Goal: Find specific page/section: Find specific page/section

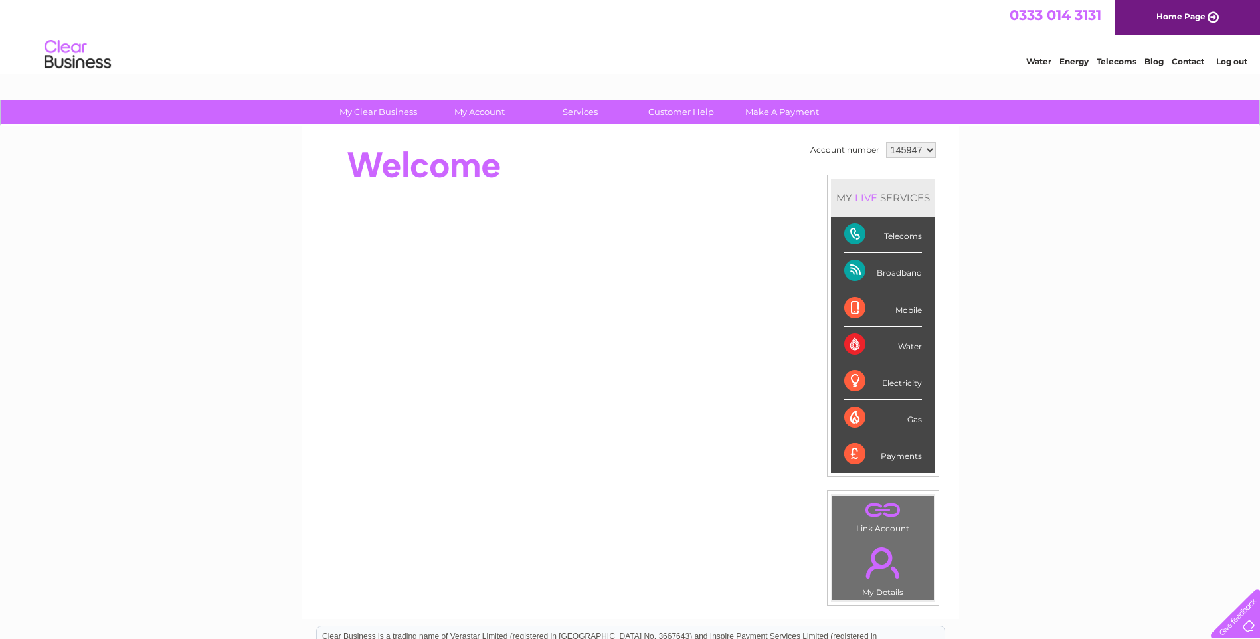
click at [1188, 62] on link "Contact" at bounding box center [1187, 61] width 33 height 10
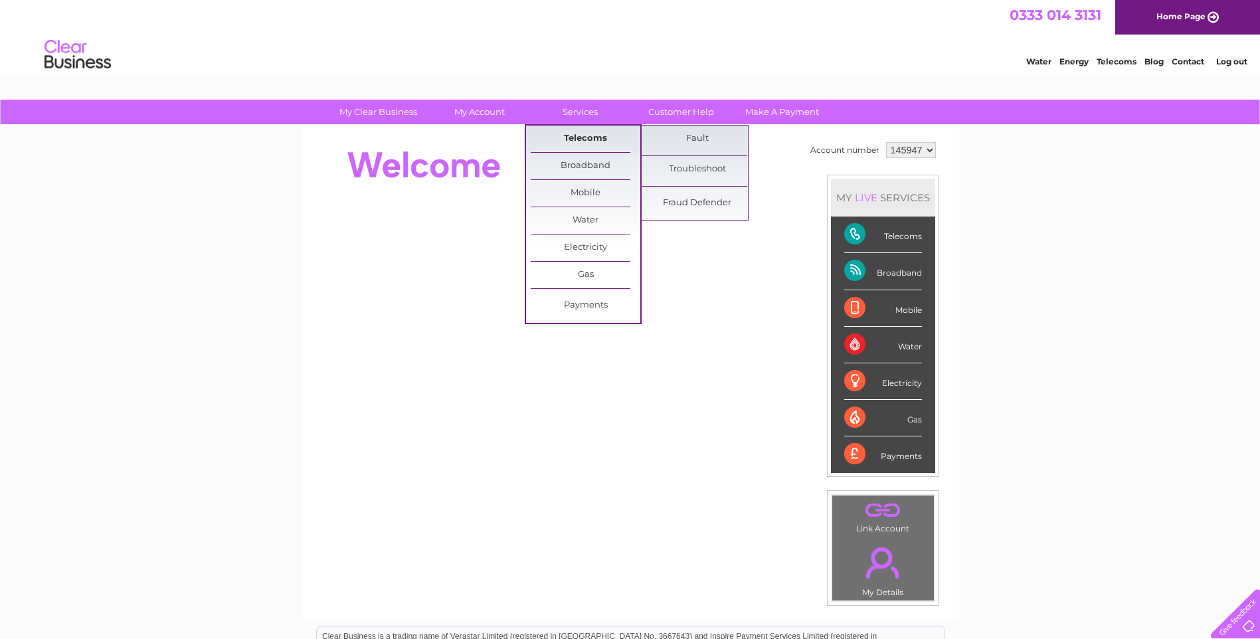
click at [579, 136] on link "Telecoms" at bounding box center [586, 139] width 110 height 27
